Goal: Information Seeking & Learning: Learn about a topic

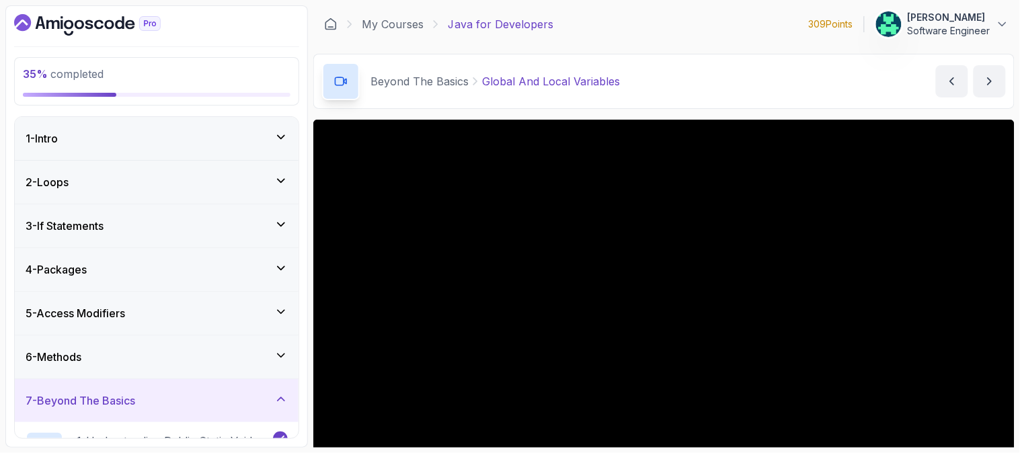
scroll to position [159, 0]
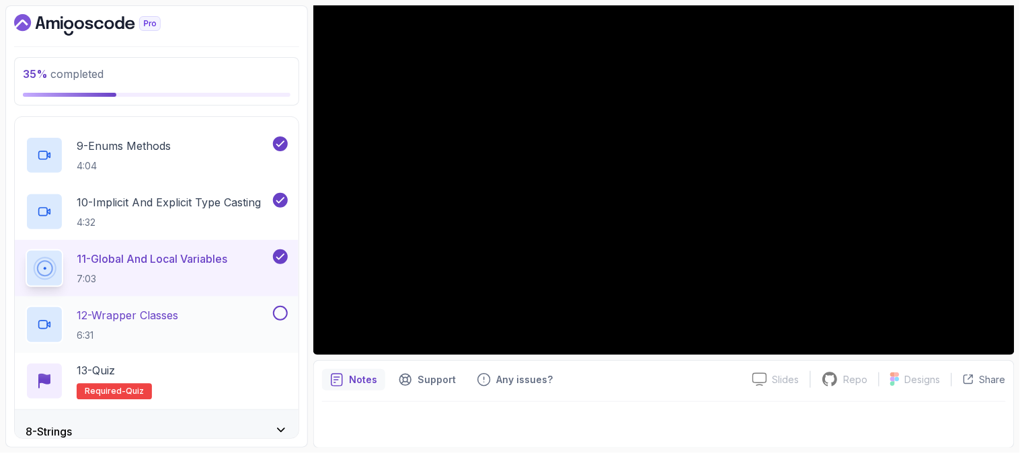
click at [174, 320] on p "12 - Wrapper Classes" at bounding box center [128, 315] width 102 height 16
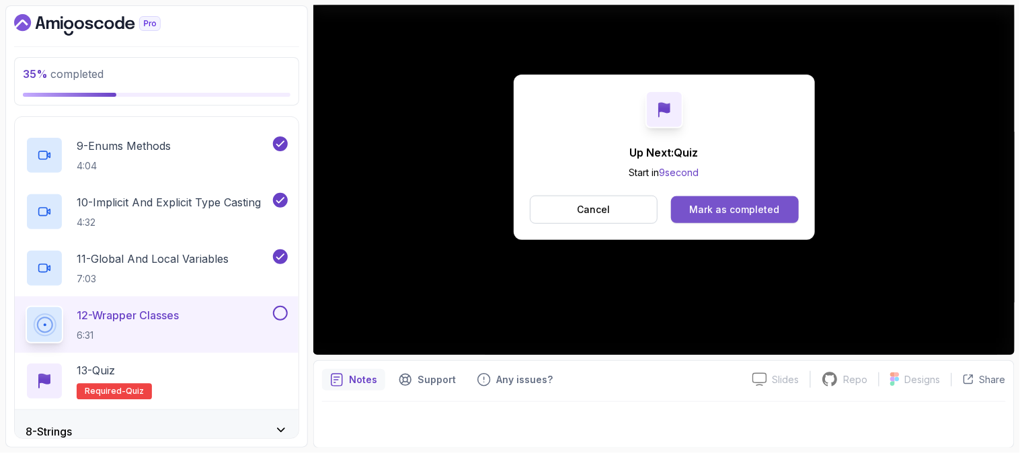
click at [735, 200] on button "Mark as completed" at bounding box center [734, 209] width 127 height 27
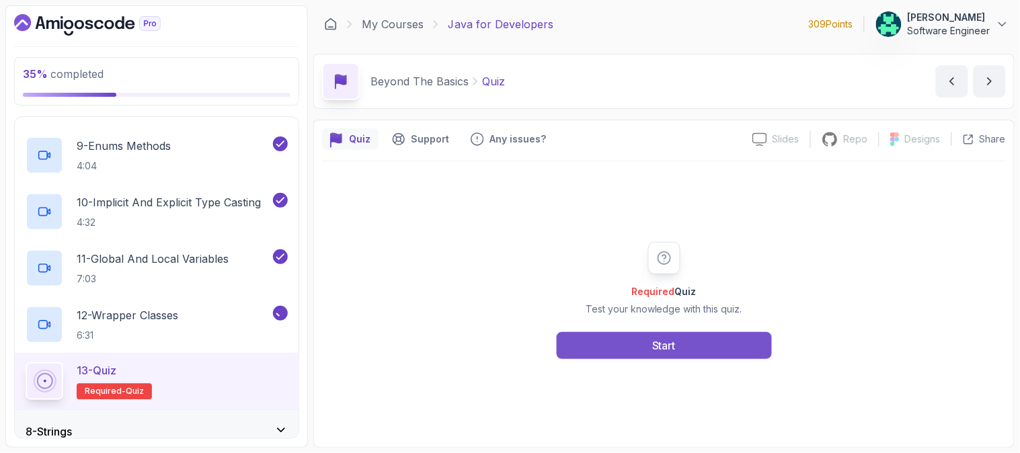
click at [677, 350] on button "Start" at bounding box center [664, 345] width 215 height 27
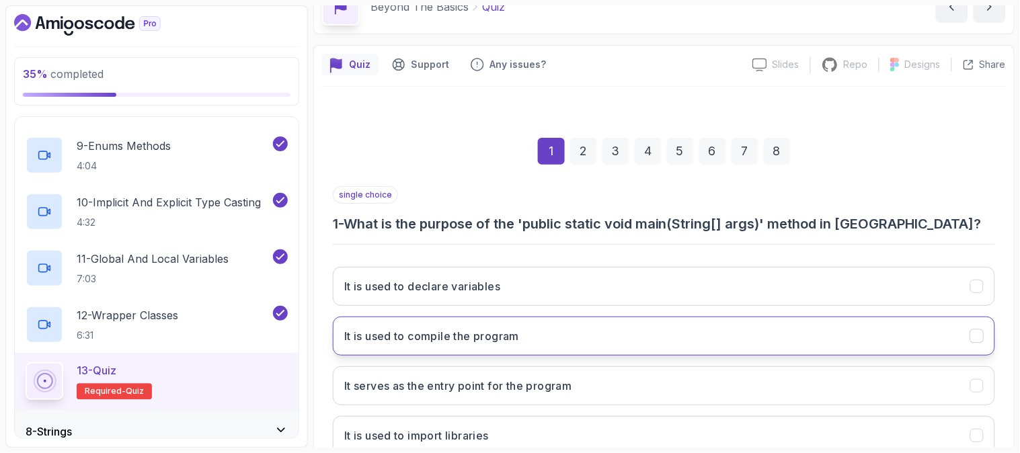
scroll to position [149, 0]
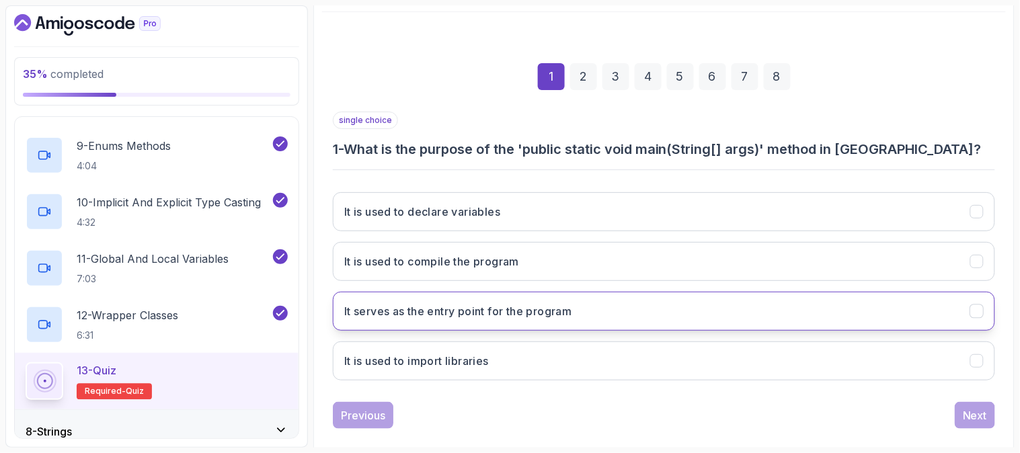
click at [600, 313] on button "It serves as the entry point for the program" at bounding box center [664, 311] width 663 height 39
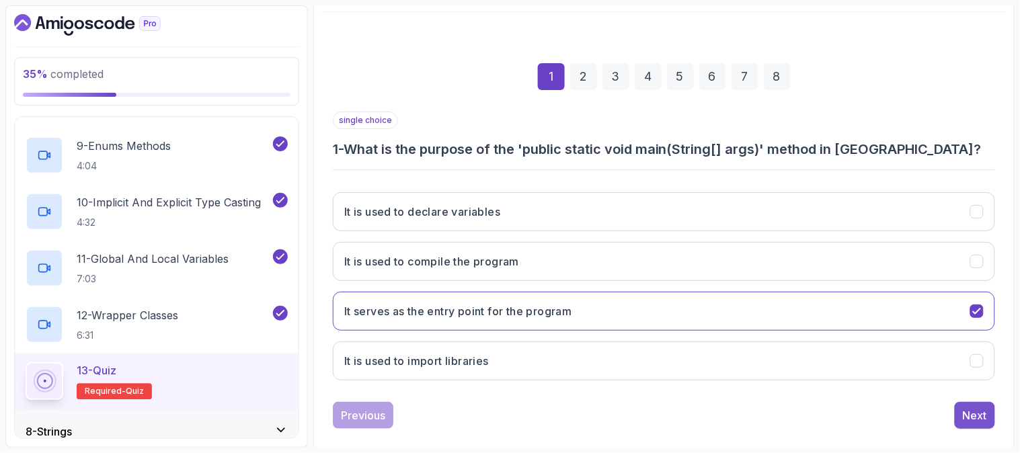
click at [979, 414] on div "Next" at bounding box center [975, 416] width 24 height 16
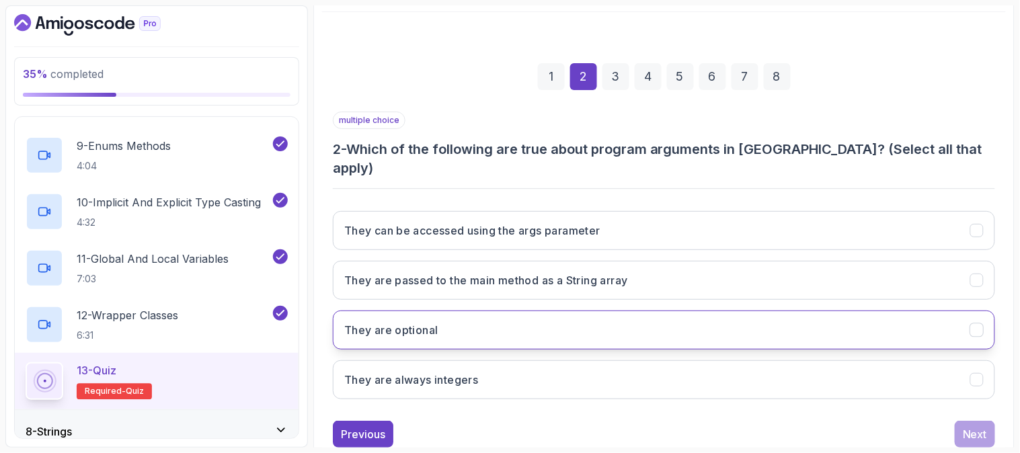
click at [499, 311] on button "They are optional" at bounding box center [664, 330] width 663 height 39
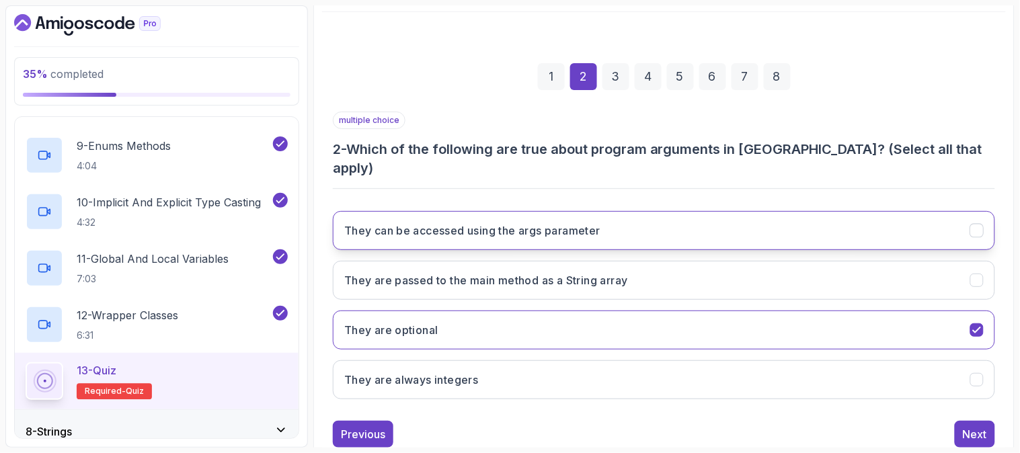
click at [480, 223] on h3 "They can be accessed using the args parameter" at bounding box center [472, 231] width 256 height 16
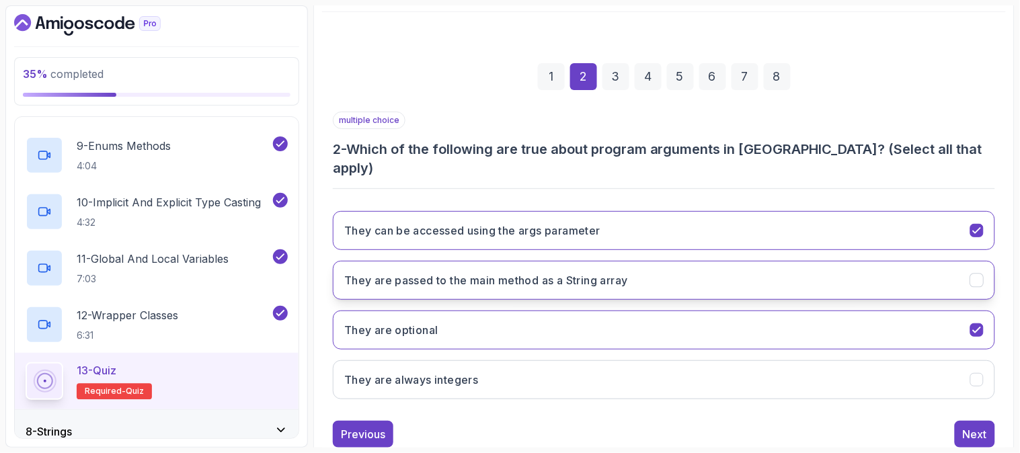
click at [488, 272] on h3 "They are passed to the main method as a String array" at bounding box center [486, 280] width 284 height 16
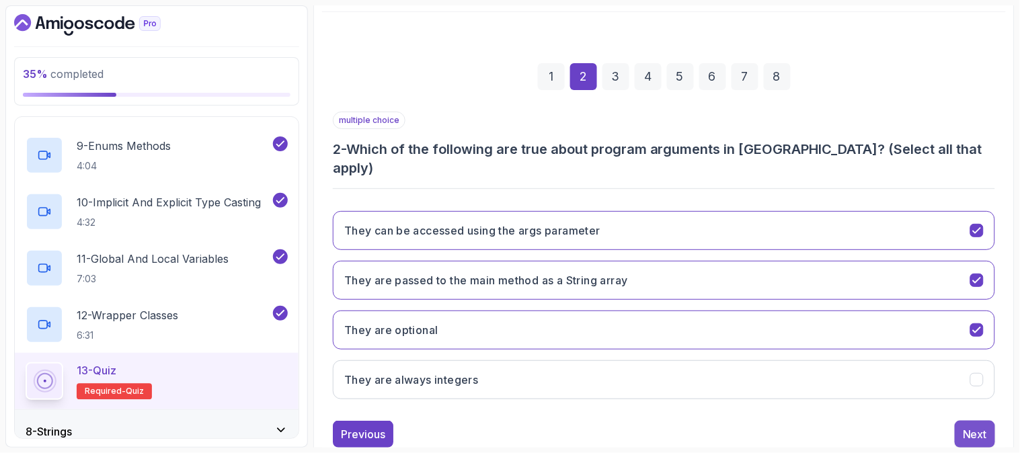
click at [986, 426] on div "Next" at bounding box center [975, 434] width 24 height 16
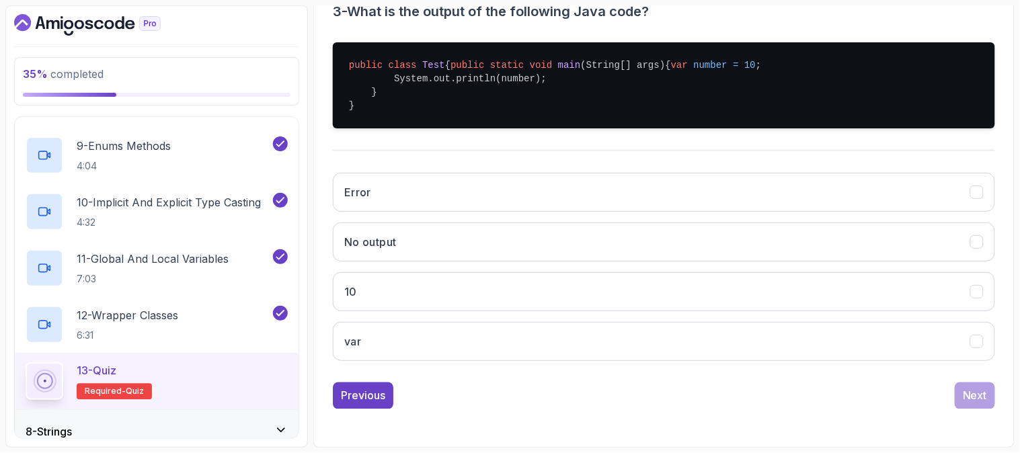
scroll to position [299, 0]
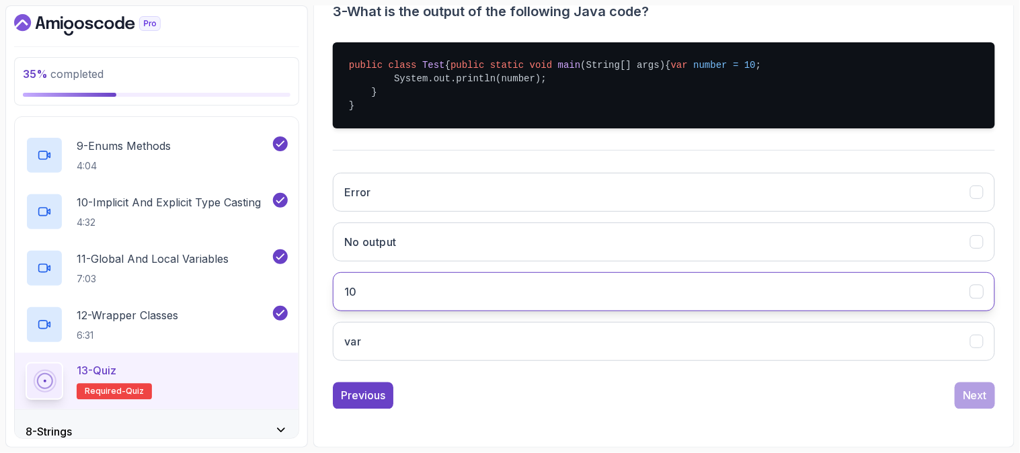
click at [420, 301] on button "10" at bounding box center [664, 291] width 663 height 39
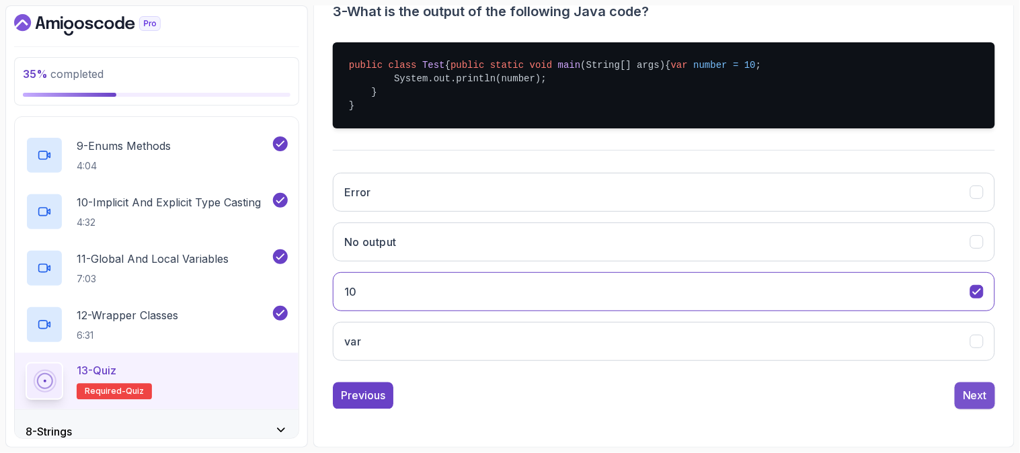
click at [972, 398] on button "Next" at bounding box center [975, 396] width 40 height 27
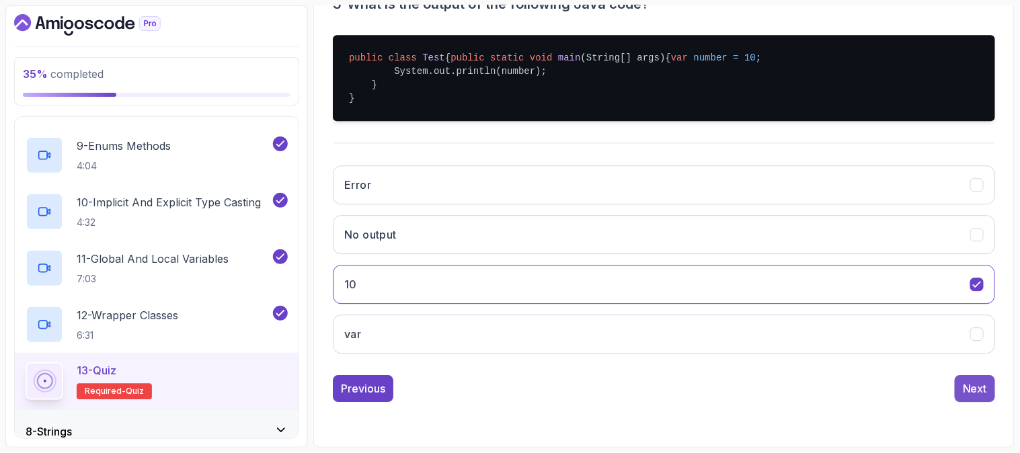
scroll to position [169, 0]
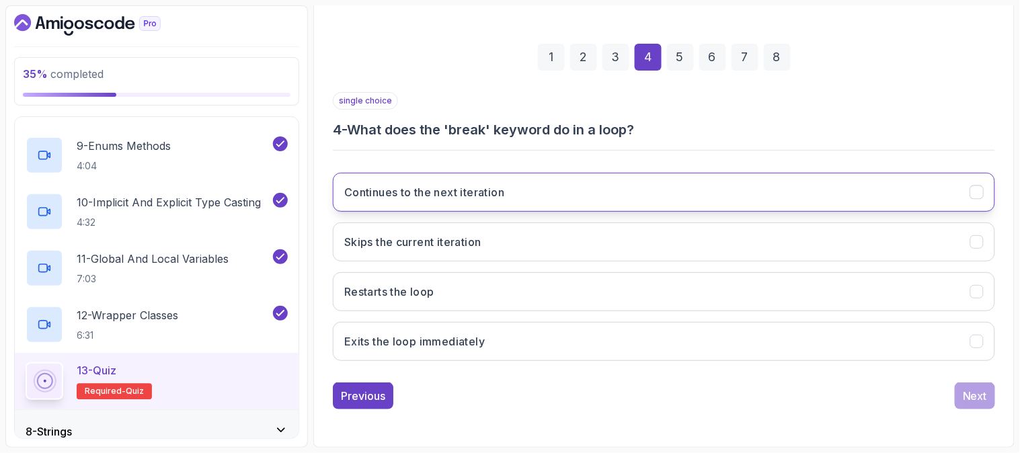
click at [461, 192] on h3 "Continues to the next iteration" at bounding box center [424, 192] width 160 height 16
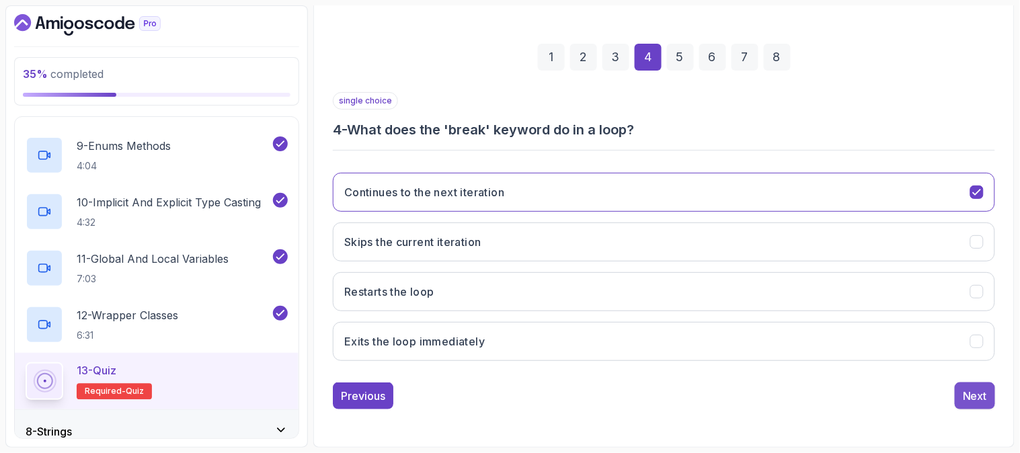
click at [977, 393] on div "Next" at bounding box center [975, 396] width 24 height 16
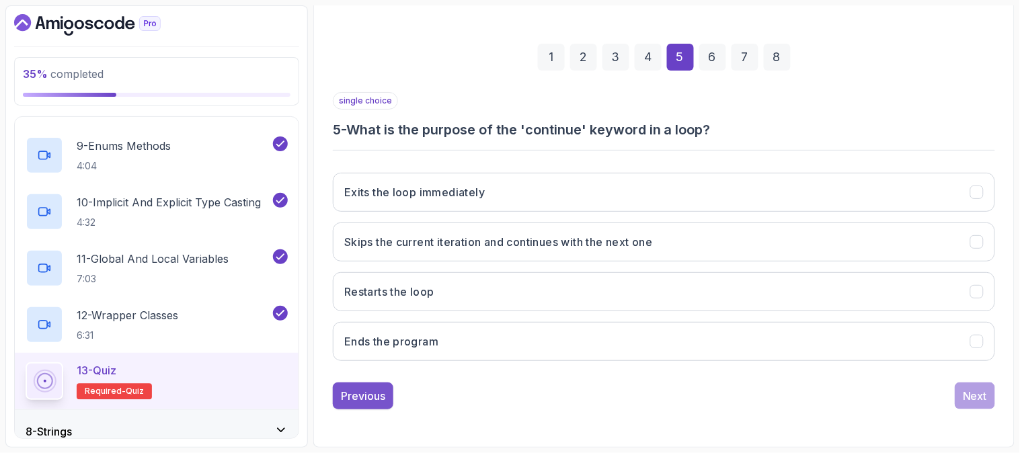
click at [359, 399] on div "Previous" at bounding box center [363, 396] width 44 height 16
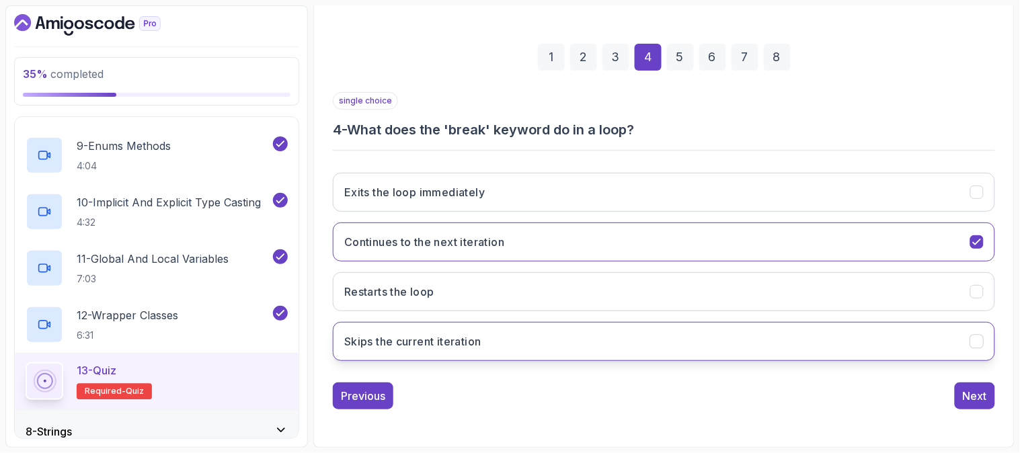
click at [410, 344] on h3 "Skips the current iteration" at bounding box center [412, 342] width 137 height 16
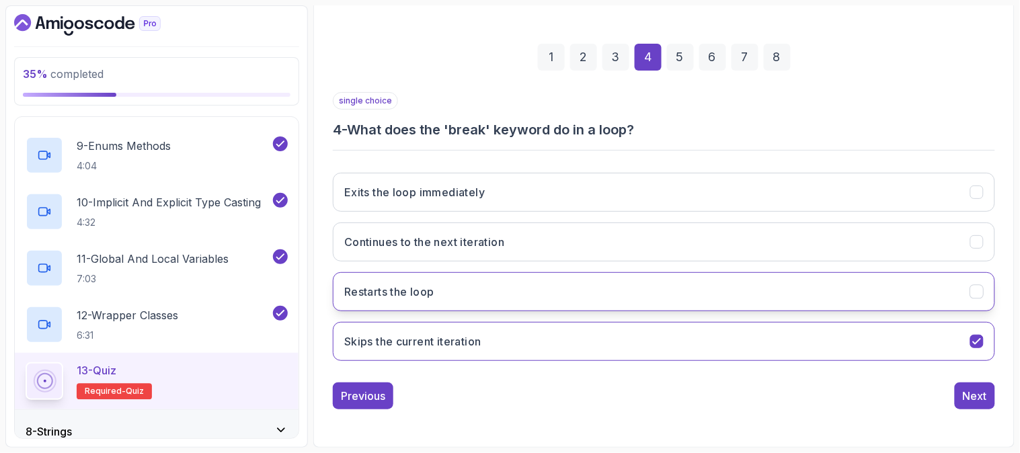
click at [467, 297] on button "Restarts the loop" at bounding box center [664, 291] width 663 height 39
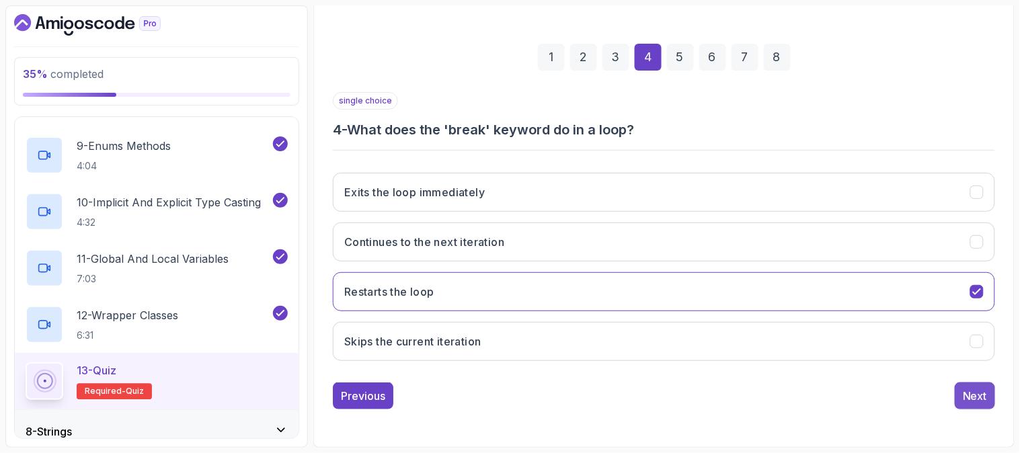
click at [983, 397] on div "Next" at bounding box center [975, 396] width 24 height 16
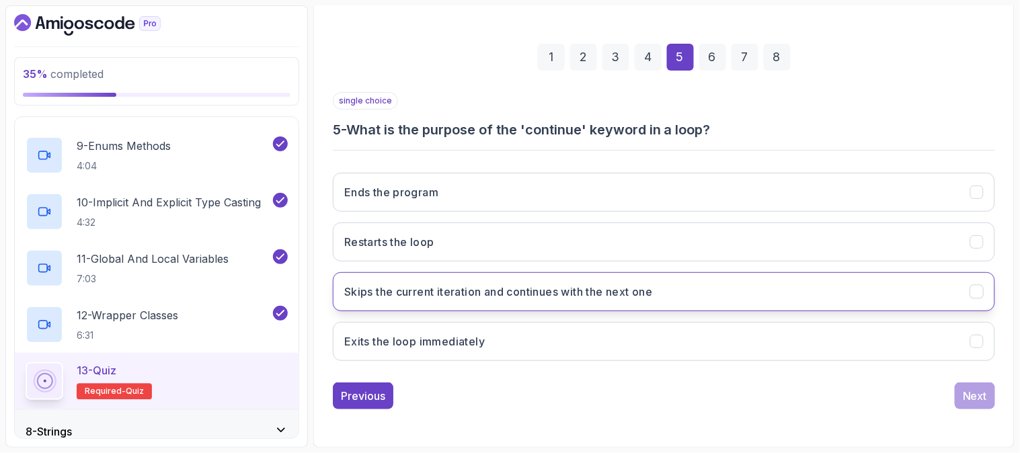
click at [446, 285] on h3 "Skips the current iteration and continues with the next one" at bounding box center [498, 292] width 309 height 16
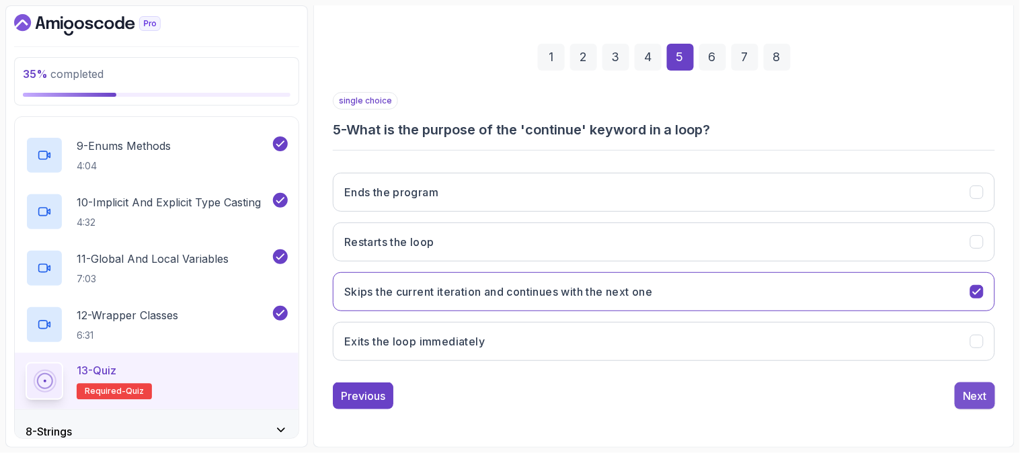
click at [969, 398] on div "Next" at bounding box center [975, 396] width 24 height 16
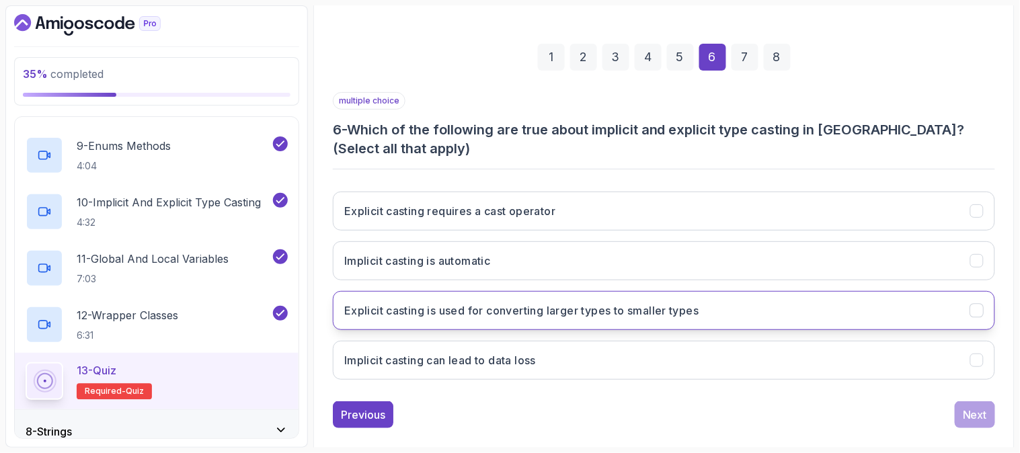
click at [683, 313] on h3 "Explicit casting is used for converting larger types to smaller types" at bounding box center [521, 311] width 355 height 16
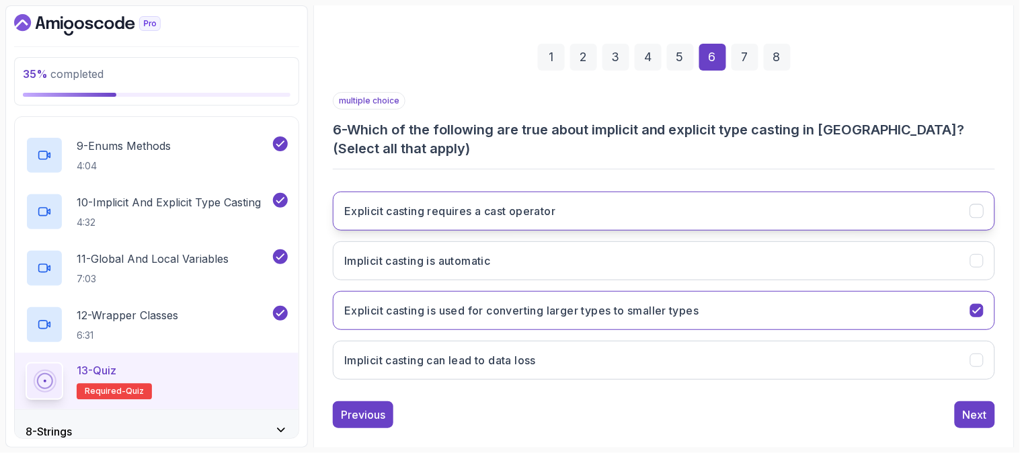
click at [489, 207] on h3 "Explicit casting requires a cast operator" at bounding box center [449, 211] width 211 height 16
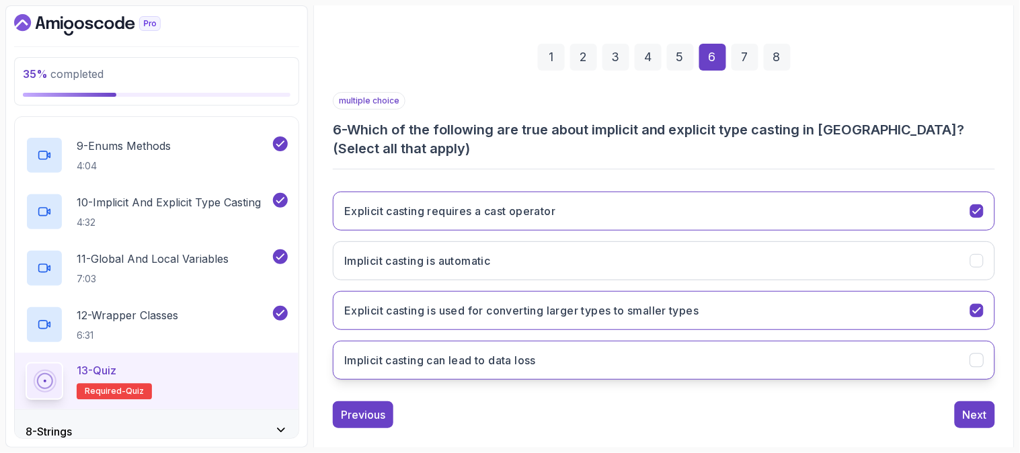
click at [521, 351] on button "Implicit casting can lead to data loss" at bounding box center [664, 360] width 663 height 39
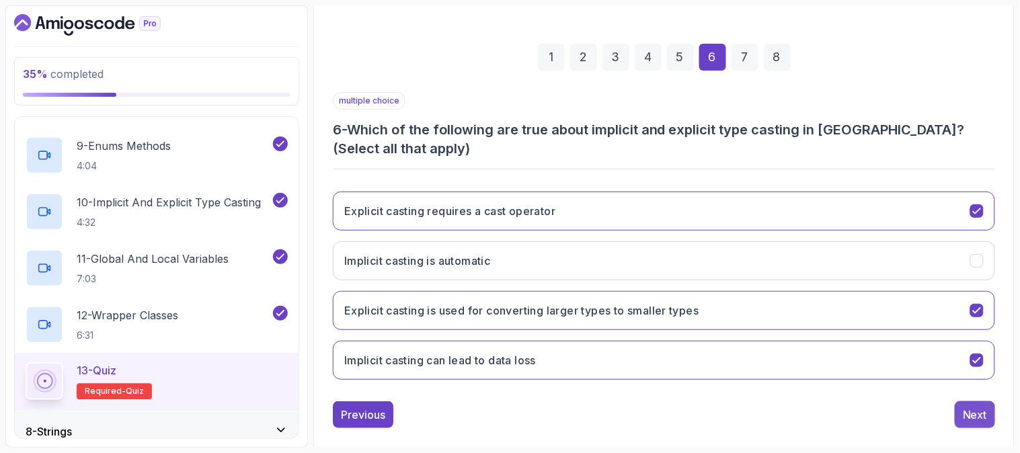
click at [969, 414] on div "Next" at bounding box center [975, 415] width 24 height 16
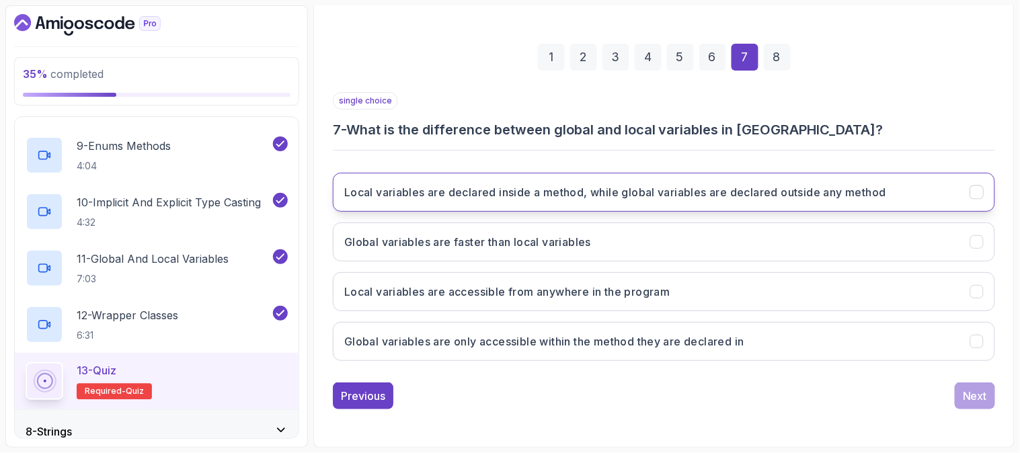
click at [487, 195] on h3 "Local variables are declared inside a method, while global variables are declar…" at bounding box center [615, 192] width 542 height 16
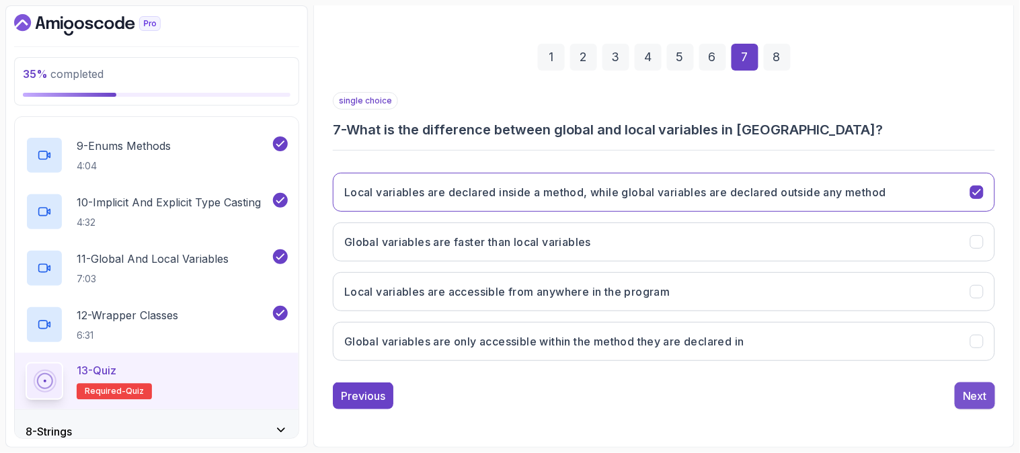
click at [978, 398] on div "Next" at bounding box center [975, 396] width 24 height 16
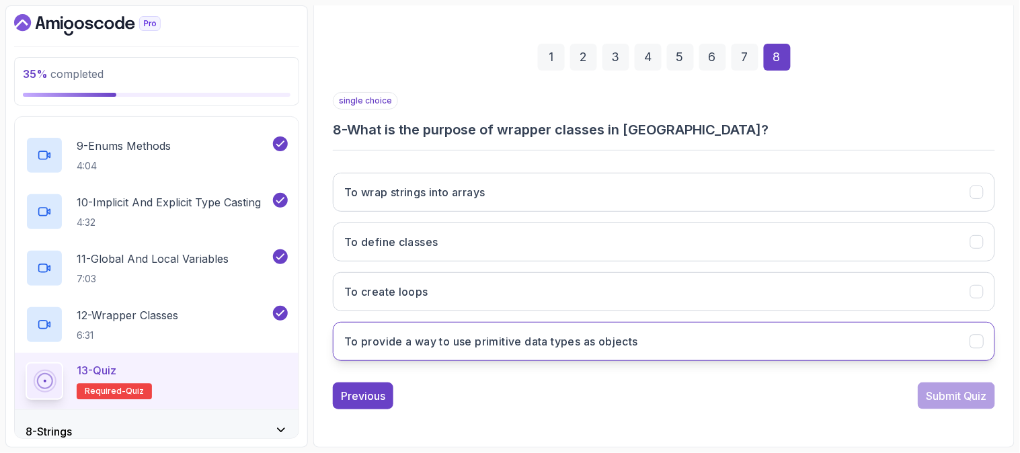
click at [833, 346] on button "To provide a way to use primitive data types as objects" at bounding box center [664, 341] width 663 height 39
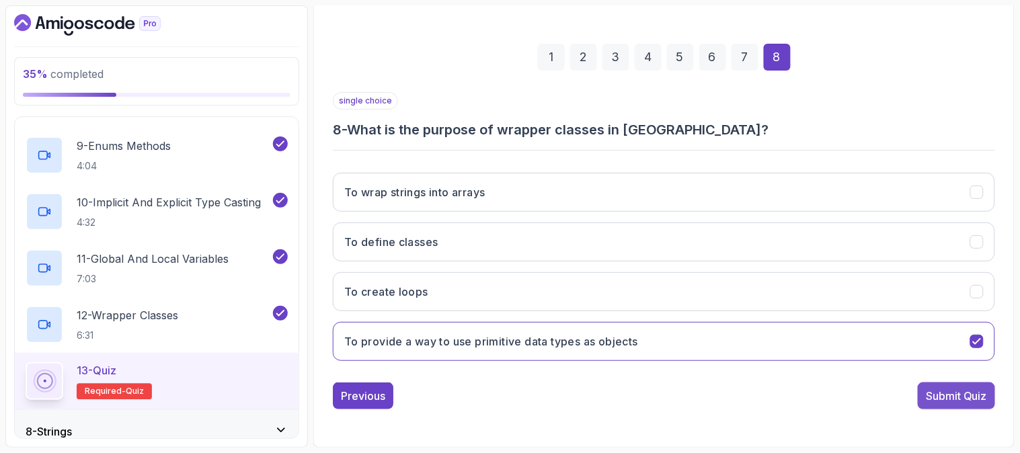
click at [957, 398] on div "Submit Quiz" at bounding box center [956, 396] width 61 height 16
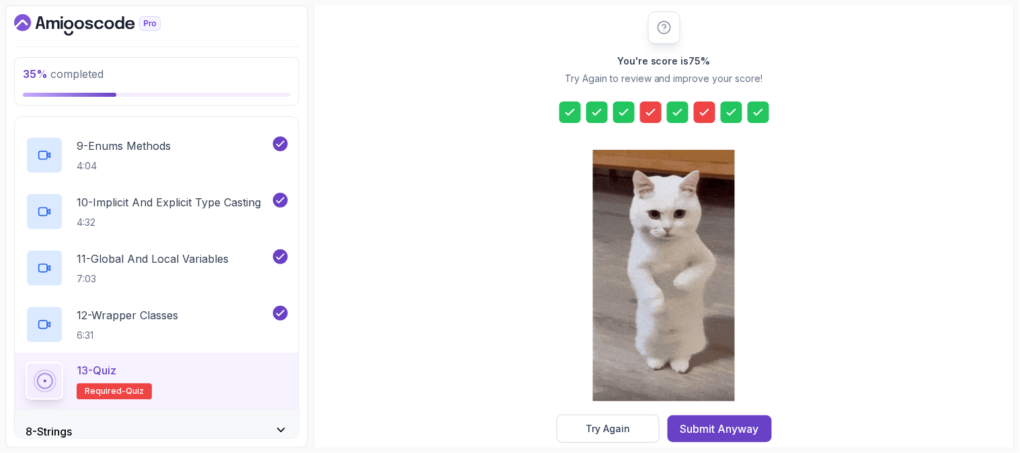
scroll to position [191, 0]
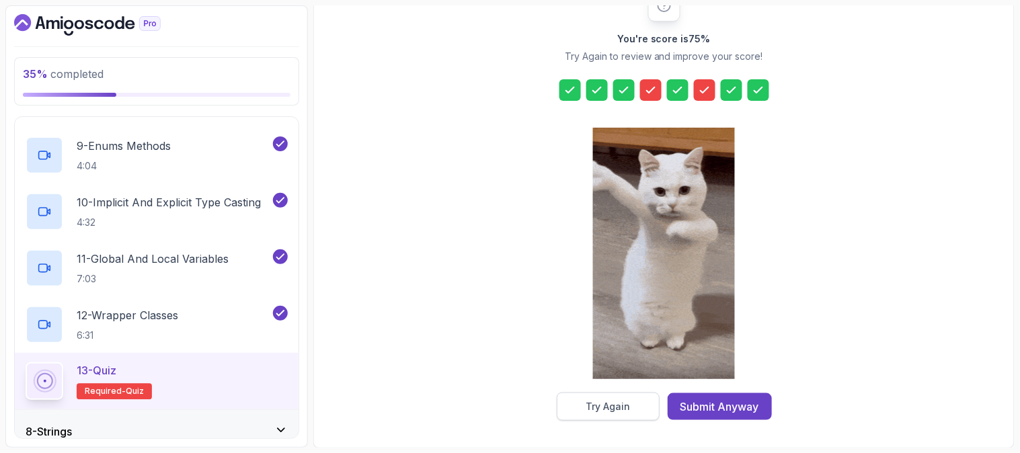
click at [595, 407] on div "Try Again" at bounding box center [608, 406] width 44 height 13
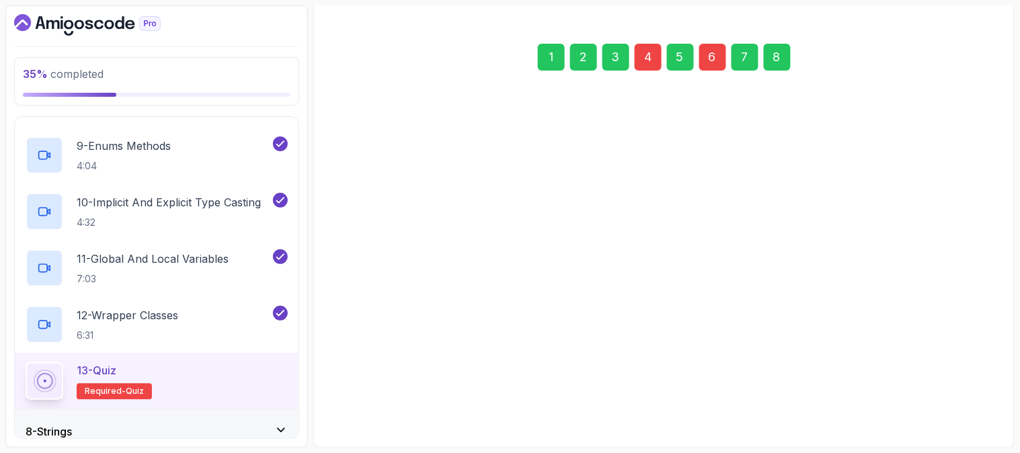
scroll to position [169, 0]
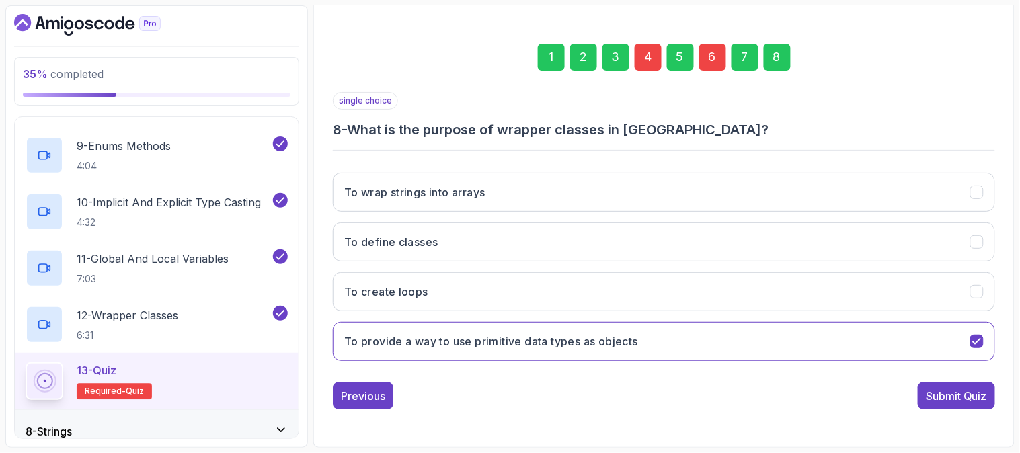
click at [649, 62] on div "4" at bounding box center [648, 57] width 27 height 27
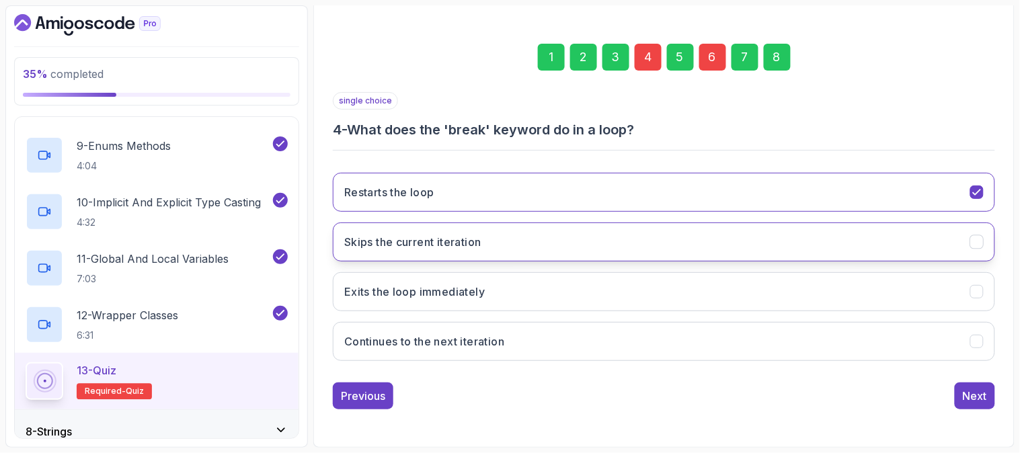
click at [609, 239] on button "Skips the current iteration" at bounding box center [664, 242] width 663 height 39
click at [986, 404] on div "Next" at bounding box center [975, 396] width 24 height 16
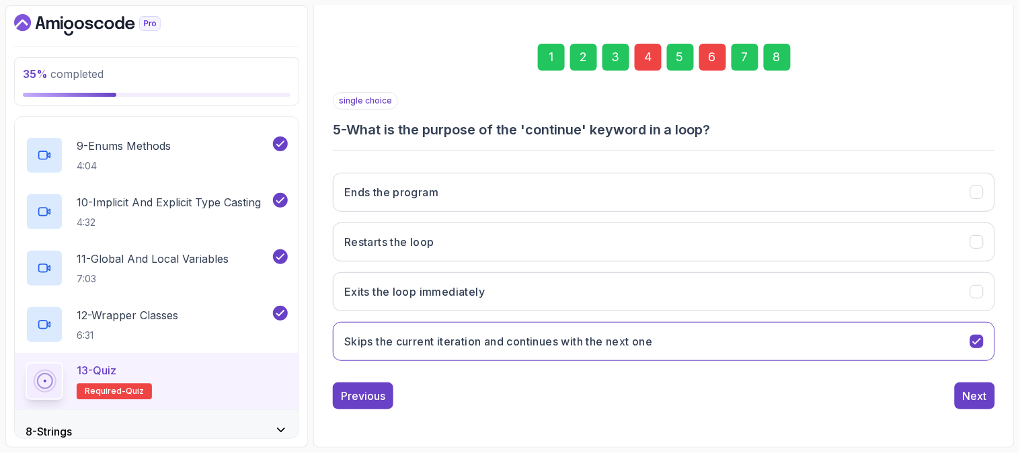
click at [710, 59] on div "6" at bounding box center [713, 57] width 27 height 27
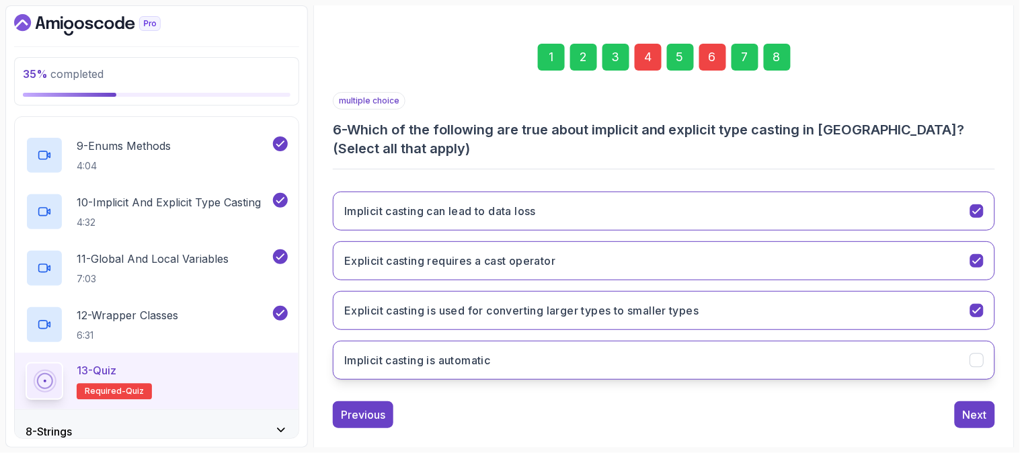
click at [562, 359] on button "Implicit casting is automatic" at bounding box center [664, 360] width 663 height 39
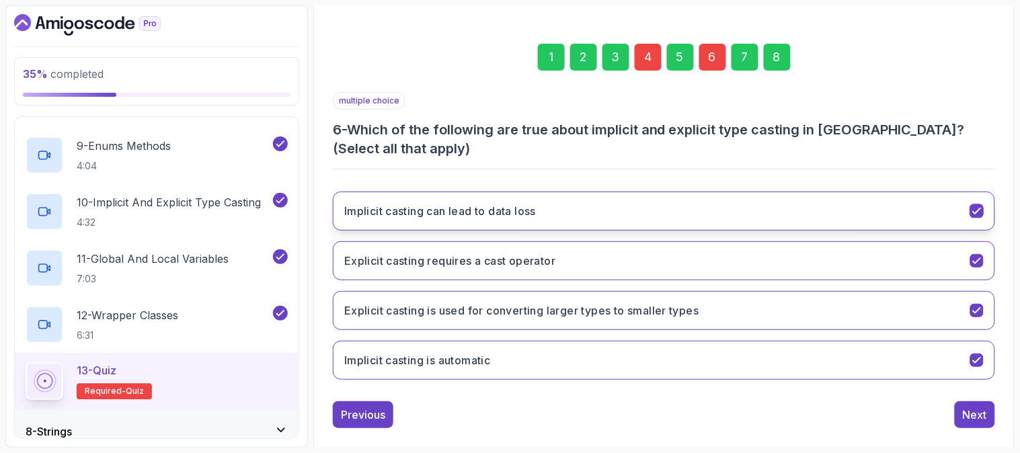
click at [590, 204] on button "Implicit casting can lead to data loss" at bounding box center [664, 211] width 663 height 39
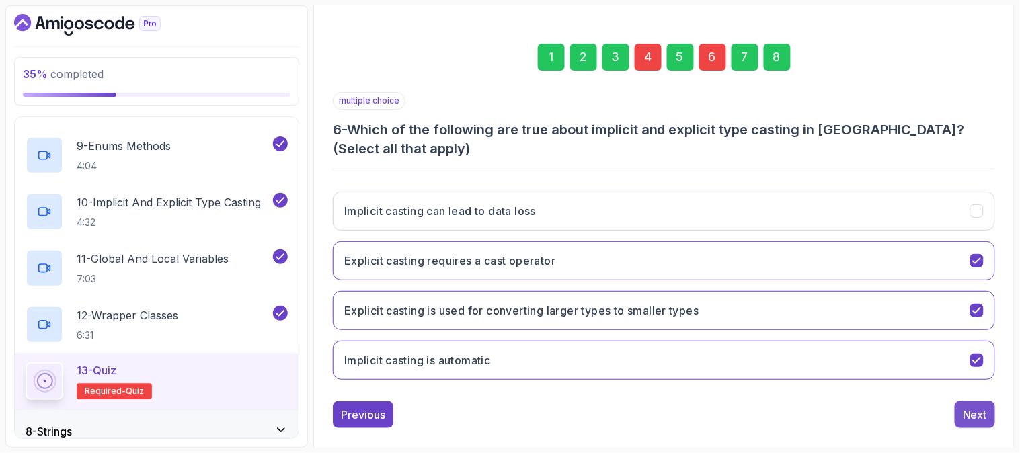
click at [981, 414] on div "Next" at bounding box center [975, 415] width 24 height 16
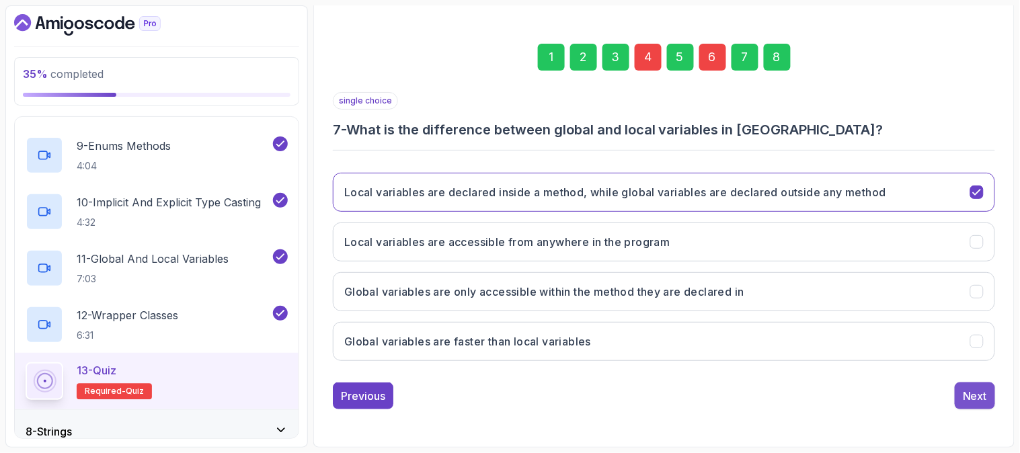
click at [972, 392] on div "Next" at bounding box center [975, 396] width 24 height 16
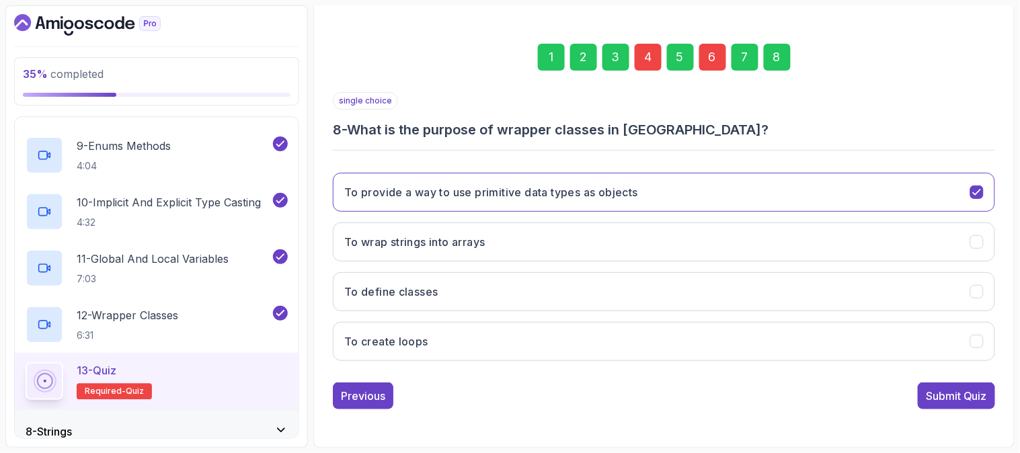
click at [972, 392] on div "Submit Quiz" at bounding box center [956, 396] width 61 height 16
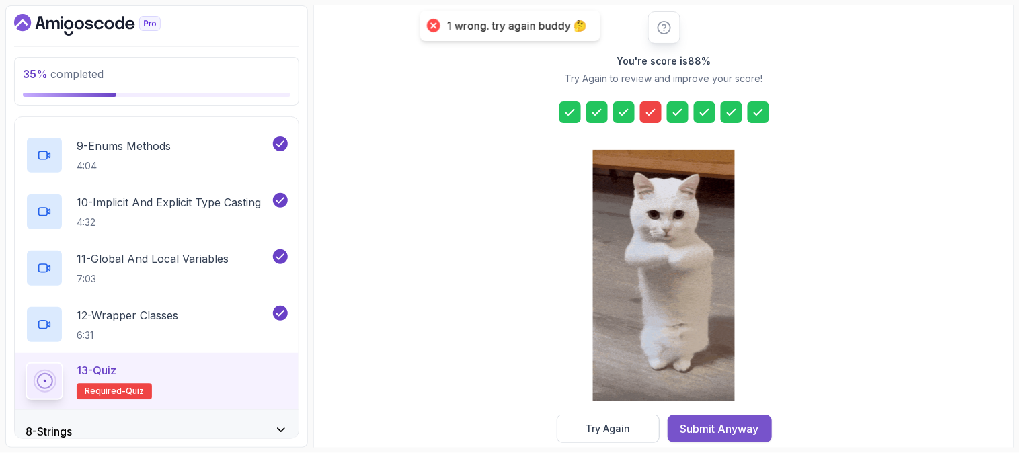
click at [730, 426] on div "Submit Anyway" at bounding box center [720, 429] width 79 height 16
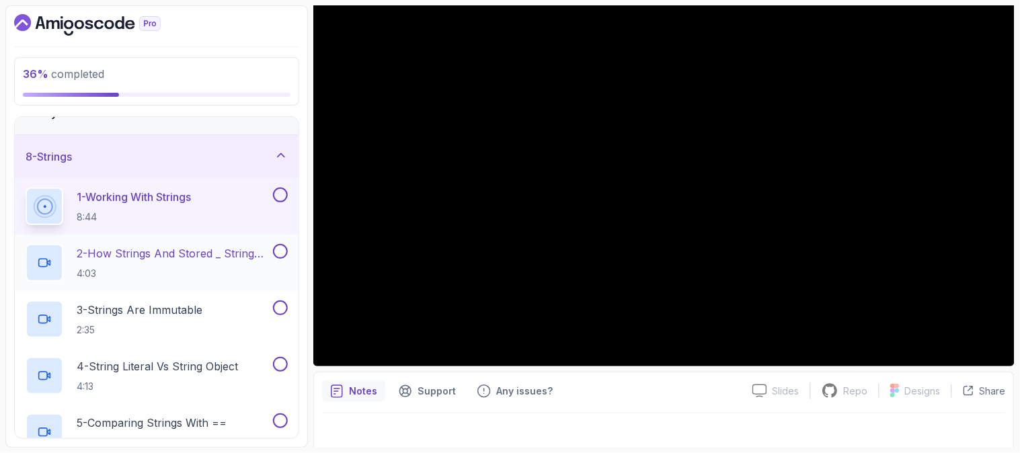
scroll to position [159, 0]
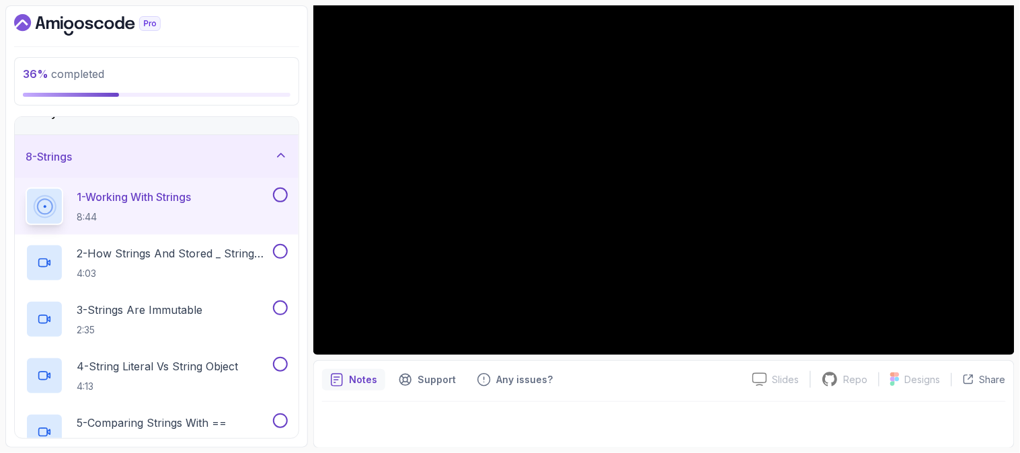
click at [268, 156] on div "8 - Strings" at bounding box center [157, 157] width 262 height 16
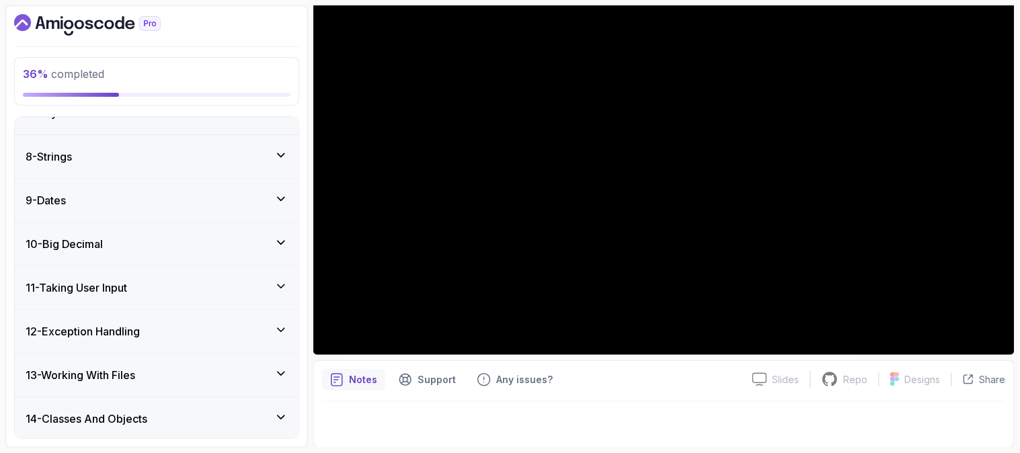
click at [272, 149] on div "8 - Strings" at bounding box center [157, 157] width 262 height 16
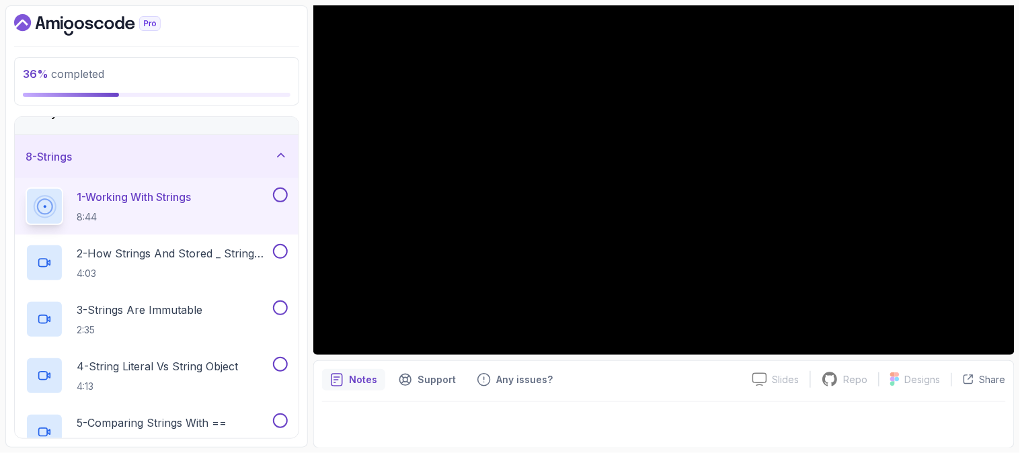
click at [272, 149] on div "8 - Strings" at bounding box center [157, 157] width 262 height 16
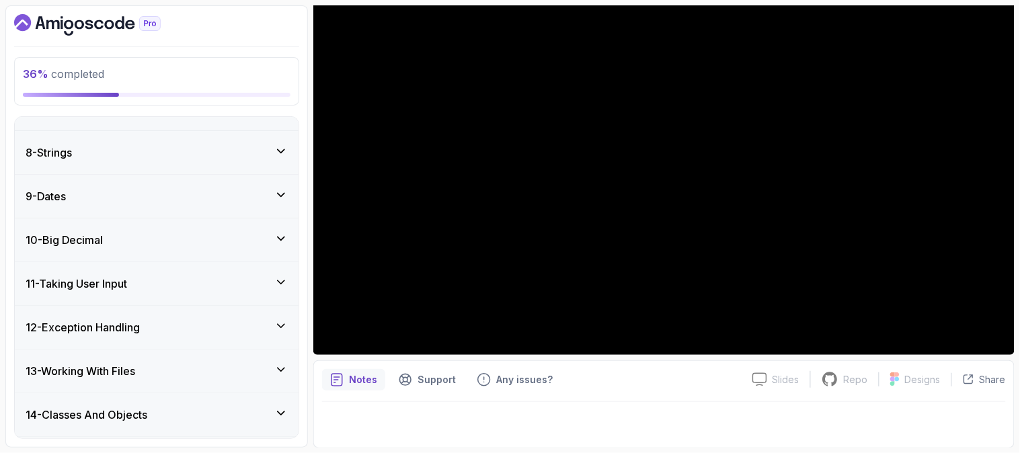
scroll to position [286, 0]
